Goal: Information Seeking & Learning: Check status

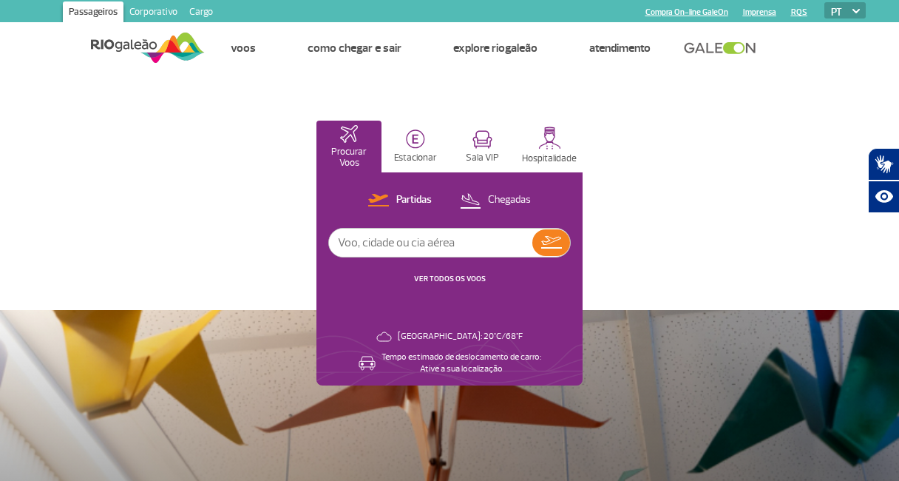
click at [442, 246] on input "text" at bounding box center [430, 243] width 203 height 28
type input "2"
click at [432, 242] on input "3367" at bounding box center [430, 243] width 203 height 28
type input "3367"
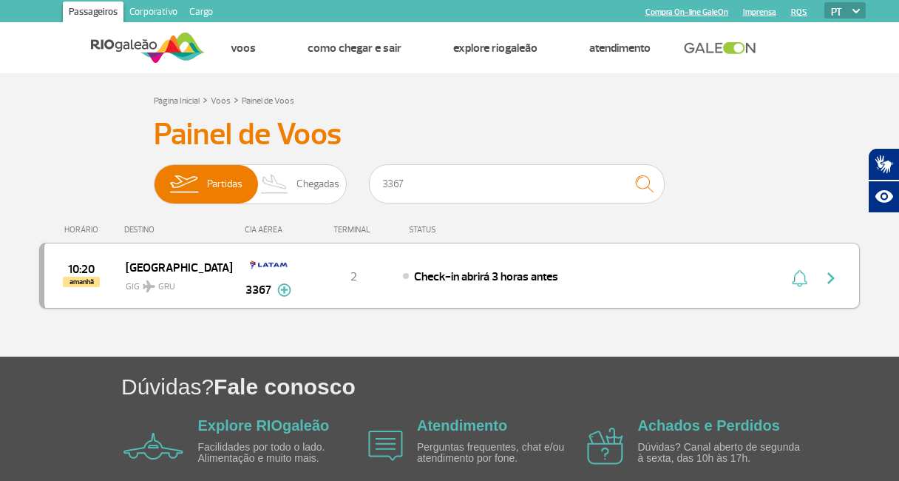
click at [283, 285] on img at bounding box center [284, 289] width 14 height 13
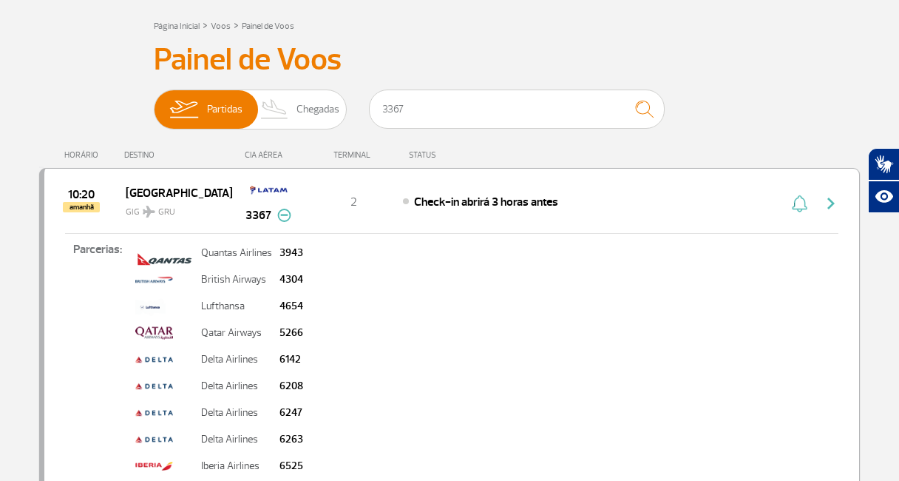
scroll to position [74, 0]
click at [834, 200] on img "button" at bounding box center [831, 204] width 18 height 18
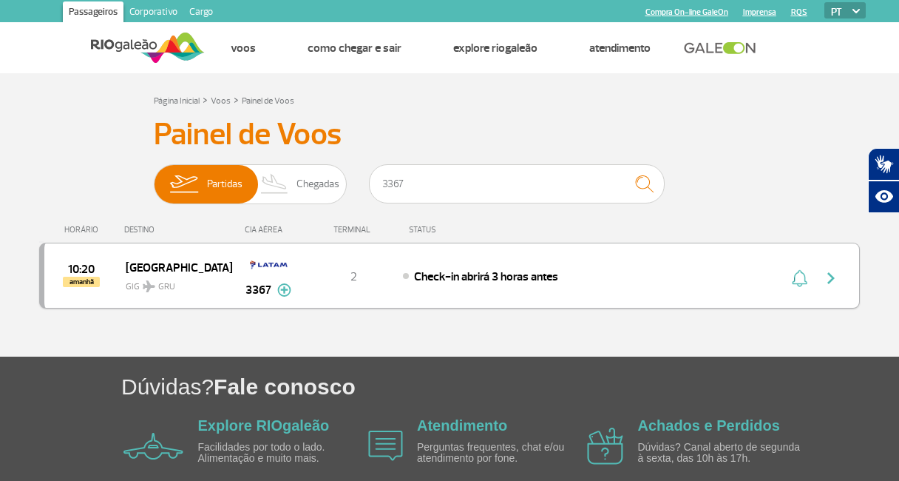
scroll to position [71, 0]
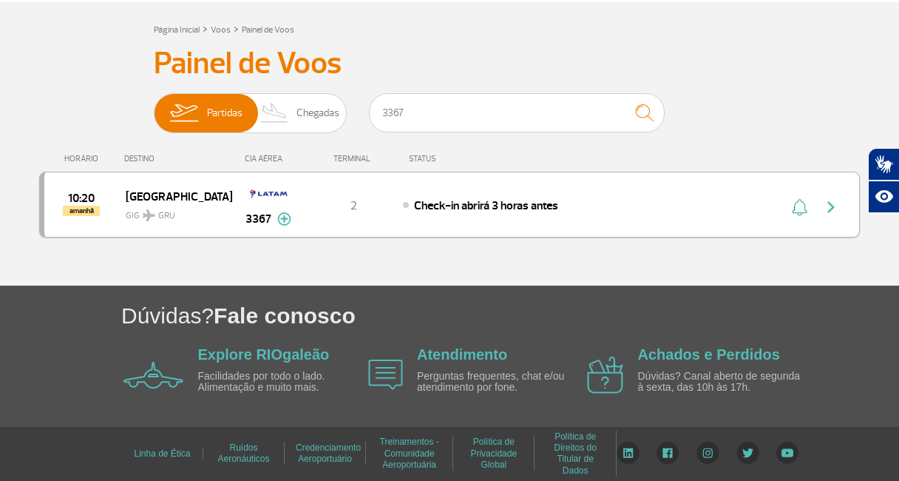
click at [288, 217] on img at bounding box center [284, 218] width 14 height 13
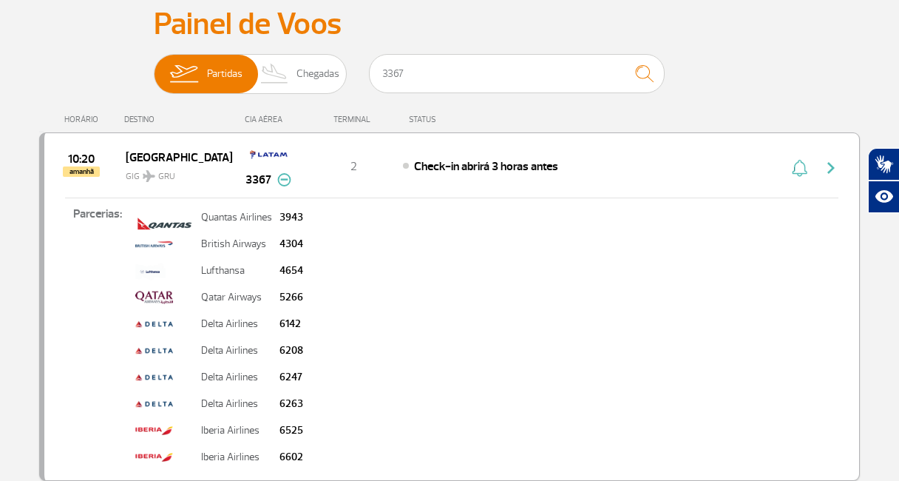
scroll to position [145, 0]
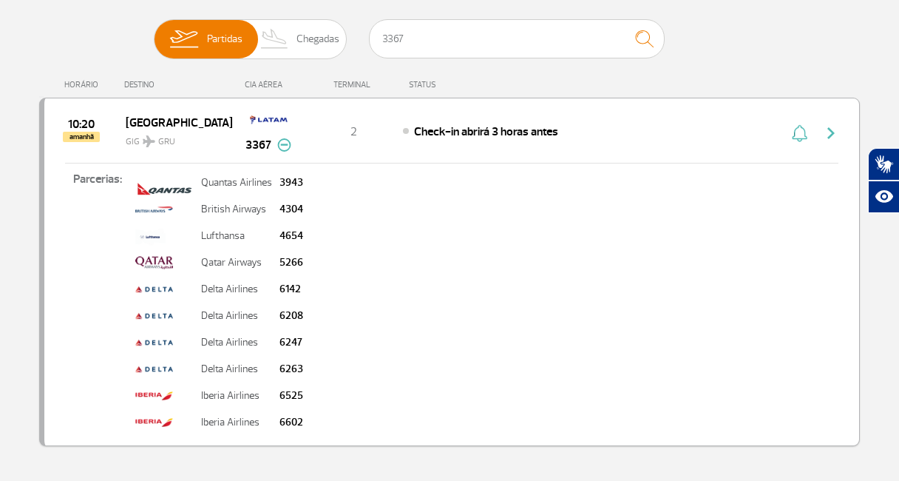
drag, startPoint x: 302, startPoint y: 291, endPoint x: 272, endPoint y: 291, distance: 29.6
click at [272, 291] on tr "Delta Airlines 6142" at bounding box center [219, 290] width 175 height 27
copy tr "6142"
click at [512, 229] on div "Parcerias: Quantas Airlines 3943 British Airways 4304 Lufthansa 4654 Qatar Airw…" at bounding box center [451, 300] width 815 height 274
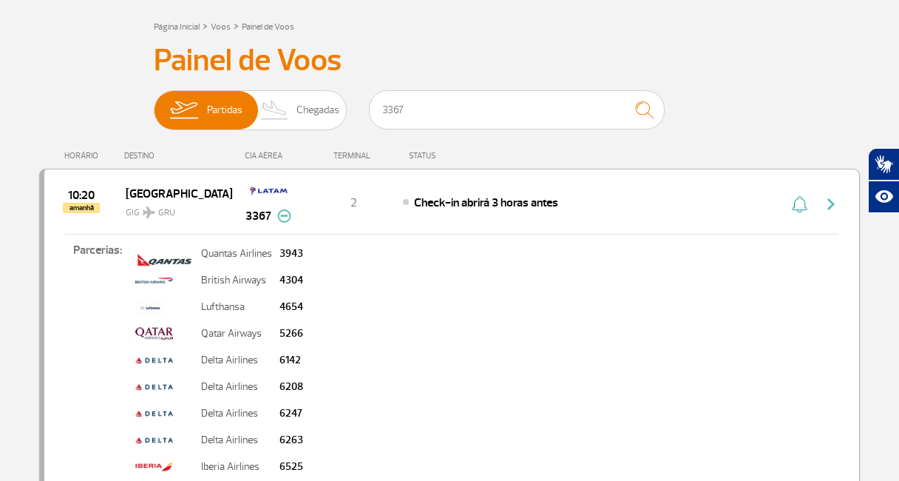
scroll to position [148, 0]
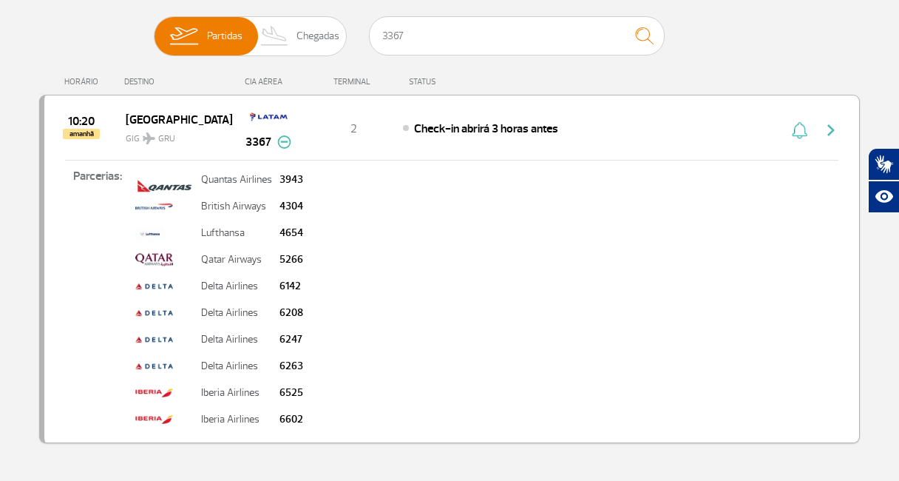
click at [251, 178] on p "Quantas Airlines" at bounding box center [236, 180] width 71 height 10
click at [294, 409] on td "6602" at bounding box center [291, 420] width 31 height 27
click at [835, 124] on img "button" at bounding box center [831, 130] width 18 height 18
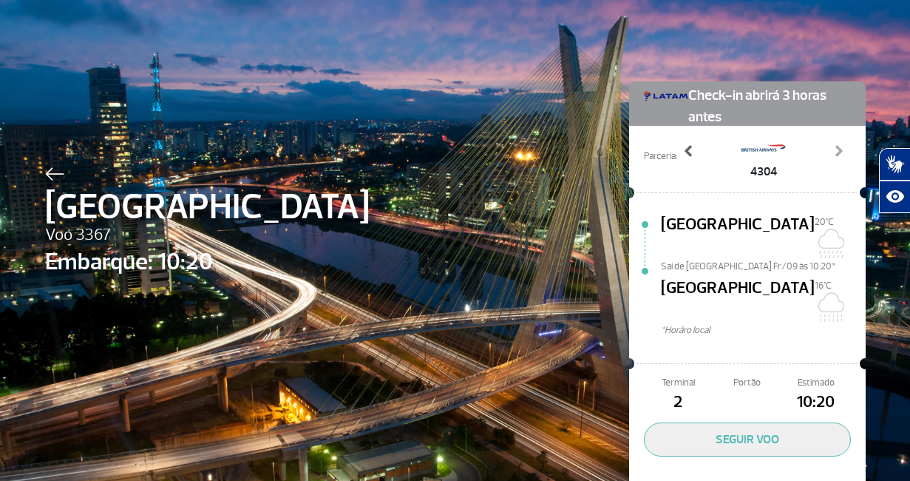
click at [682, 149] on span at bounding box center [689, 150] width 15 height 15
